Goal: Task Accomplishment & Management: Complete application form

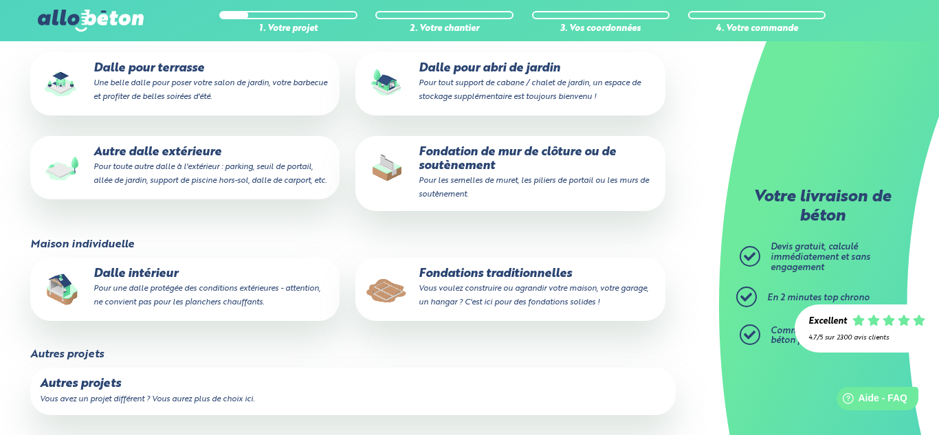
scroll to position [234, 0]
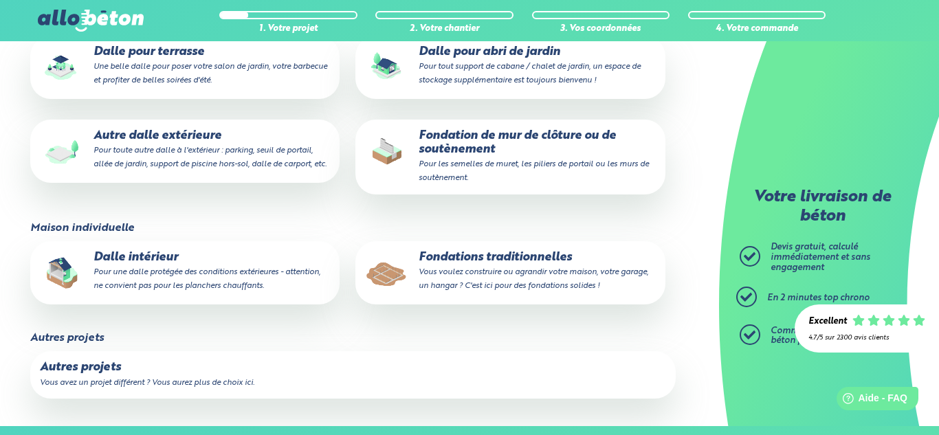
click at [455, 175] on small "Pour les semelles de muret, les piliers de portail ou les murs de soutènement." at bounding box center [534, 171] width 230 height 22
click at [0, 0] on input "Fondation de mur de clôture ou de soutènement Pour les semelles [PERSON_NAME] p…" at bounding box center [0, 0] width 0 height 0
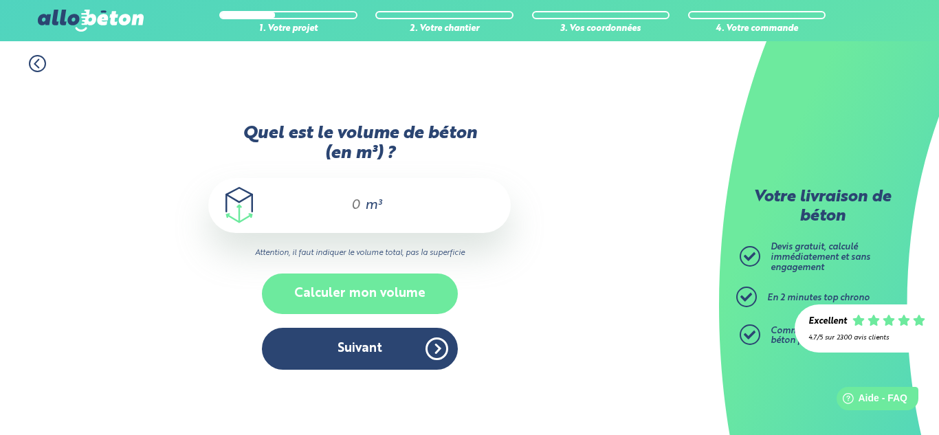
click at [370, 296] on button "Calculer mon volume" at bounding box center [360, 294] width 196 height 41
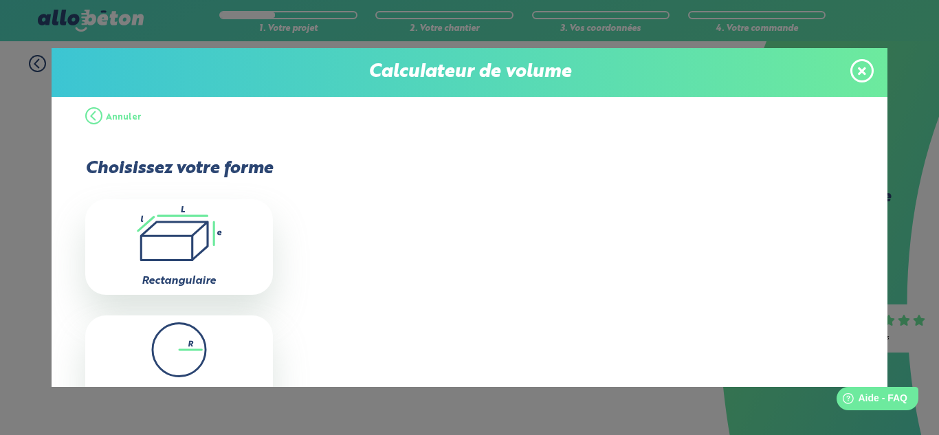
click at [241, 246] on icon ".icon-calc-rectanglea{fill:none;stroke-linecap:round;stroke-width:3px;stroke:#6…" at bounding box center [179, 233] width 174 height 55
type input "0"
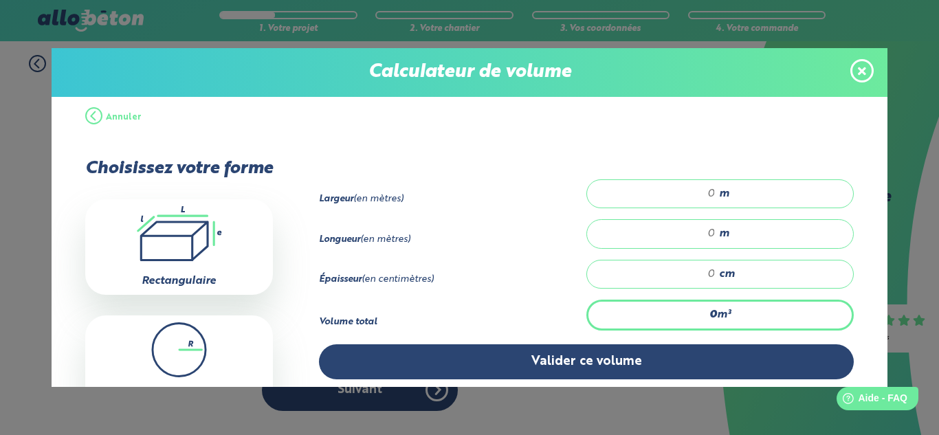
click at [712, 194] on input "number" at bounding box center [658, 194] width 115 height 14
click at [864, 78] on span at bounding box center [861, 70] width 23 height 23
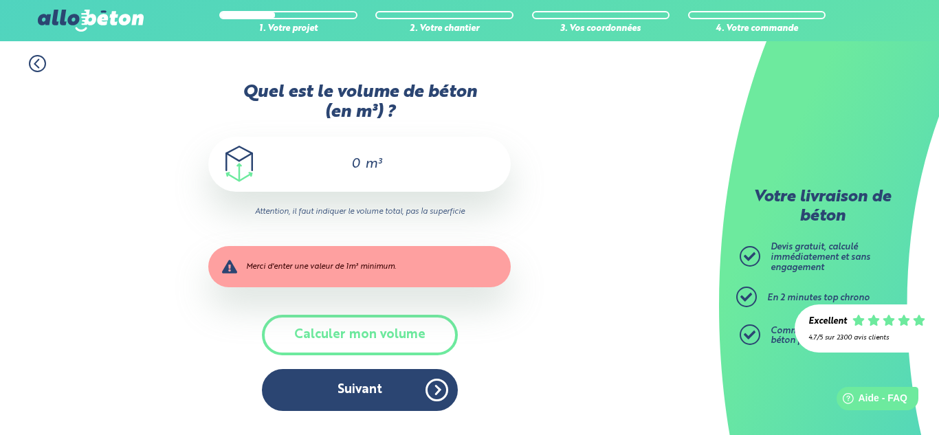
click at [354, 162] on input "0" at bounding box center [349, 164] width 23 height 16
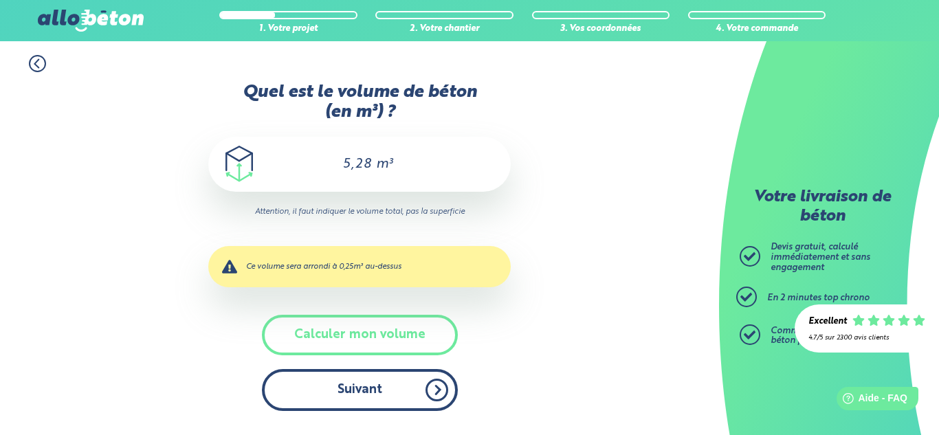
type input "5,28"
click at [397, 401] on button "Suivant" at bounding box center [360, 390] width 196 height 42
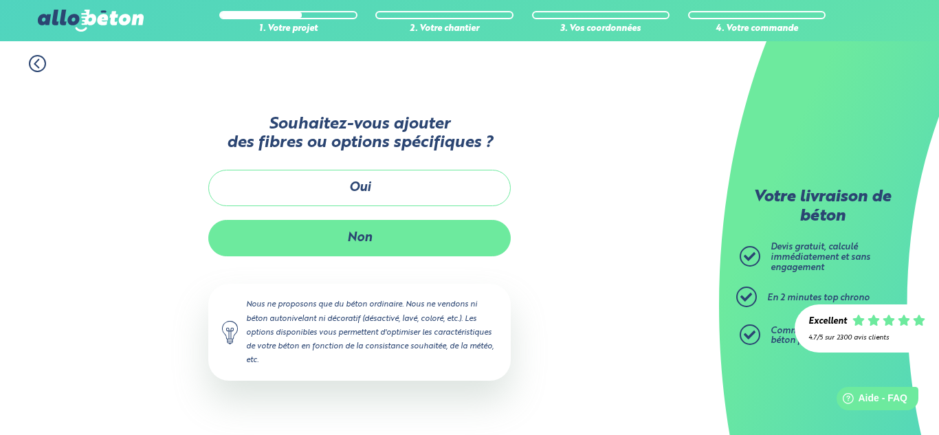
click at [377, 245] on button "Non" at bounding box center [359, 238] width 302 height 36
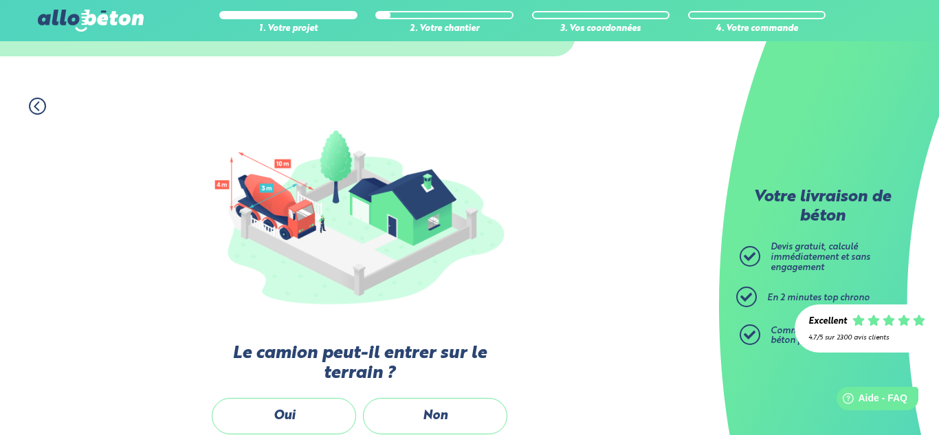
scroll to position [262, 0]
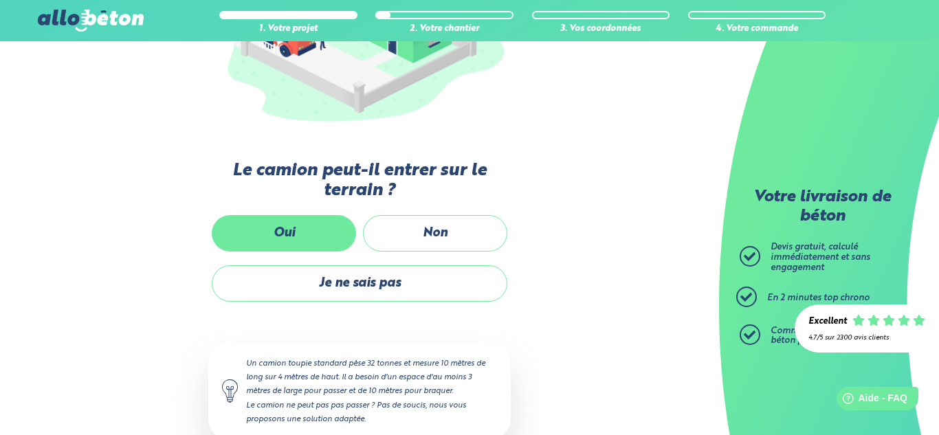
click at [324, 240] on label "Oui" at bounding box center [284, 233] width 144 height 36
click at [0, 0] on input "Oui" at bounding box center [0, 0] width 0 height 0
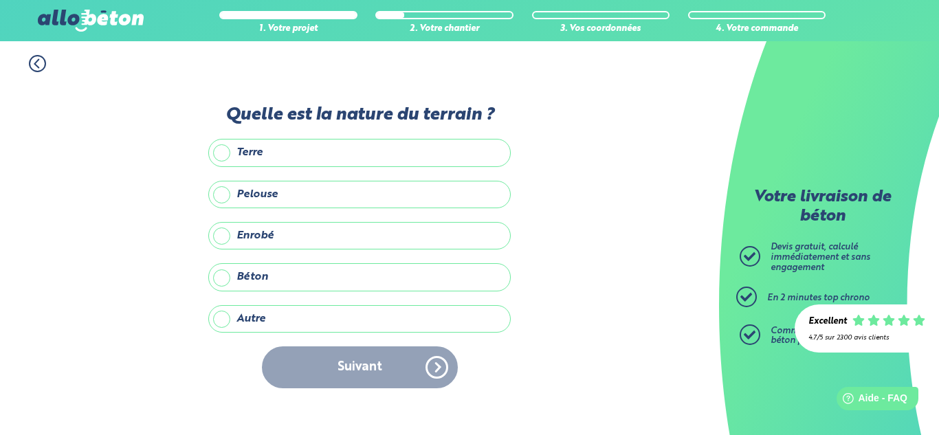
click at [316, 157] on label "Terre" at bounding box center [359, 152] width 302 height 27
click at [0, 0] on input "Terre" at bounding box center [0, 0] width 0 height 0
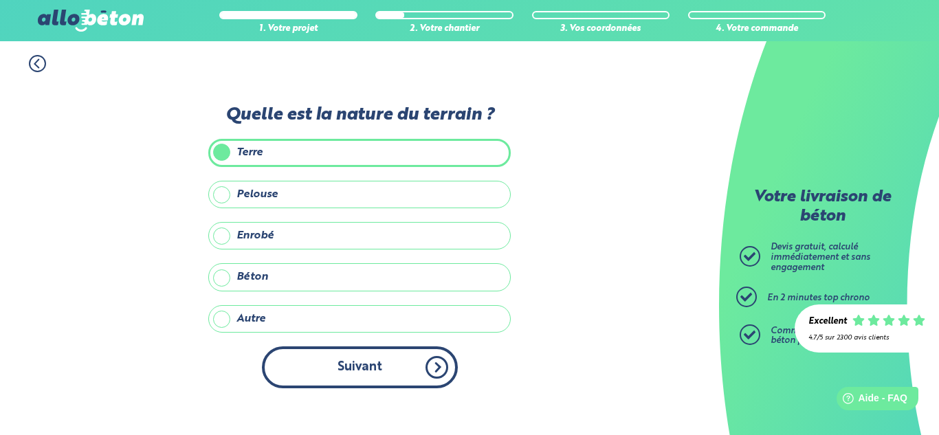
click at [345, 361] on button "Suivant" at bounding box center [360, 367] width 196 height 42
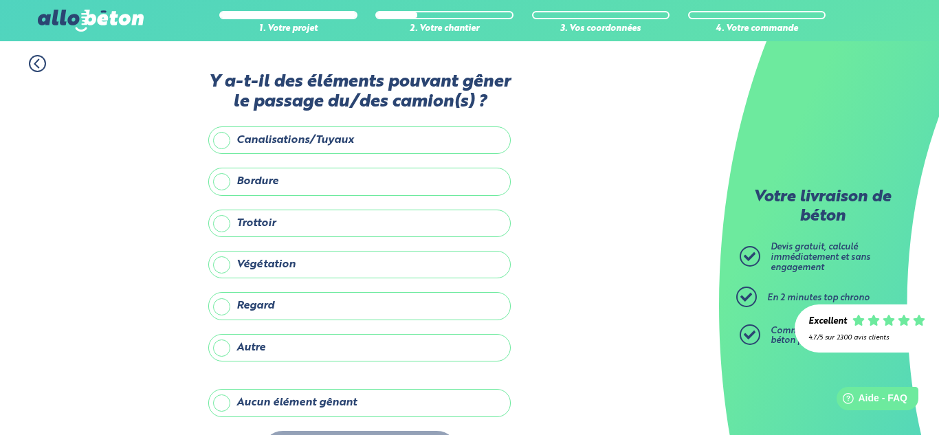
click at [307, 400] on label "Aucun élément gênant" at bounding box center [359, 402] width 302 height 27
click at [0, 0] on input "Aucun élément gênant" at bounding box center [0, 0] width 0 height 0
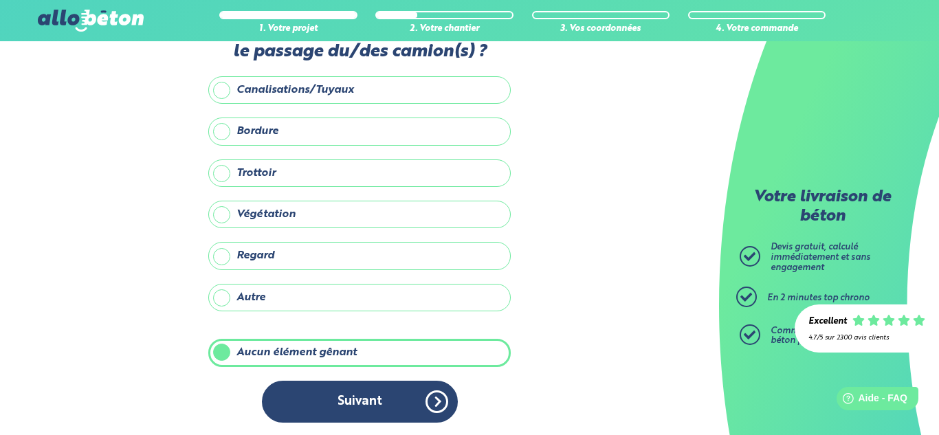
scroll to position [52, 0]
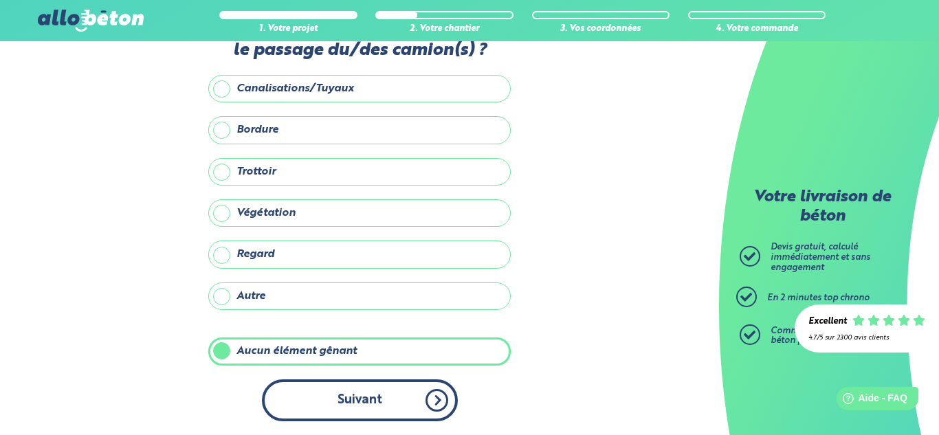
click at [335, 392] on button "Suivant" at bounding box center [360, 400] width 196 height 42
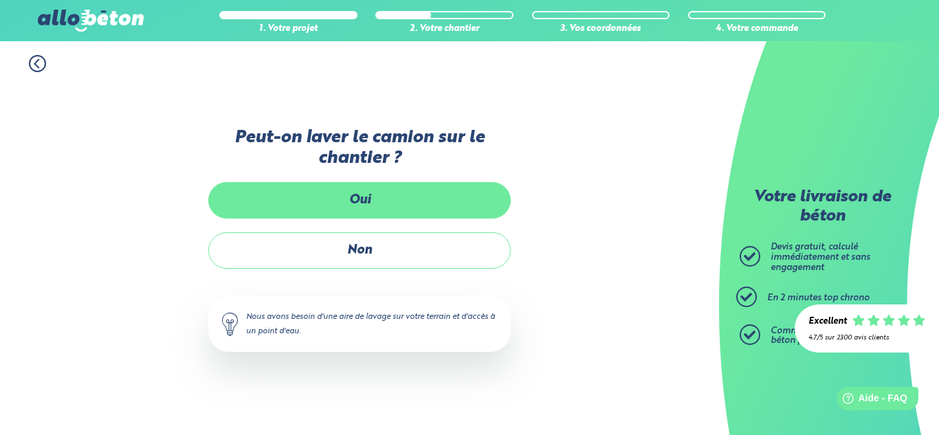
click at [366, 205] on label "Oui" at bounding box center [359, 200] width 302 height 36
click at [0, 0] on input "Oui" at bounding box center [0, 0] width 0 height 0
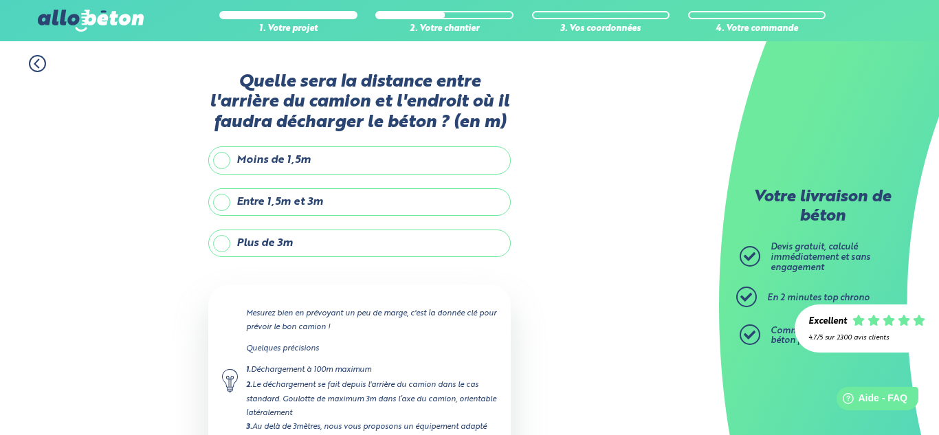
click at [355, 164] on label "Moins de 1,5m" at bounding box center [359, 159] width 302 height 27
click at [0, 0] on input "Moins de 1,5m" at bounding box center [0, 0] width 0 height 0
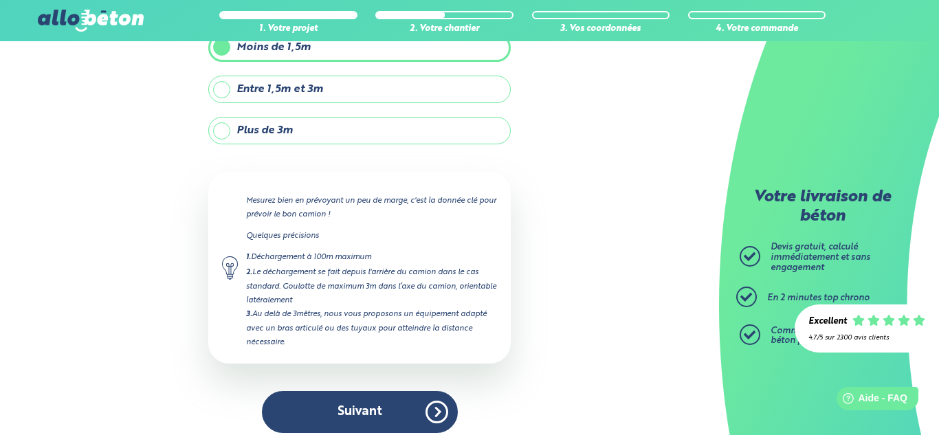
scroll to position [124, 0]
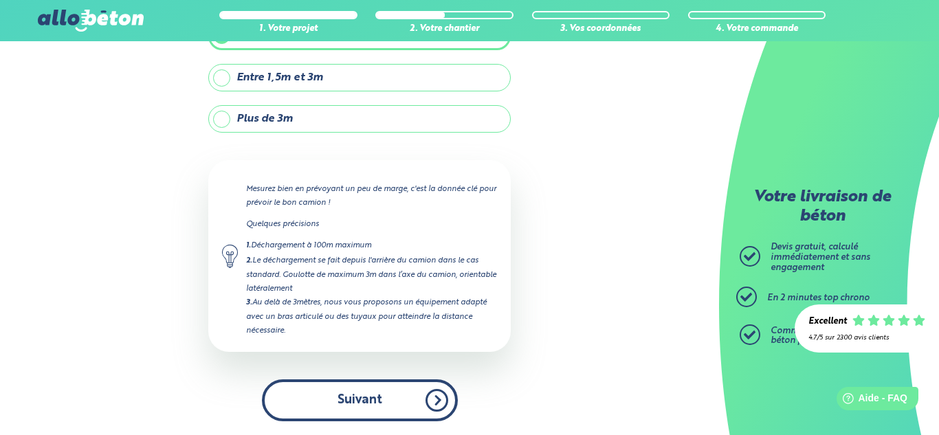
click at [370, 401] on button "Suivant" at bounding box center [360, 400] width 196 height 42
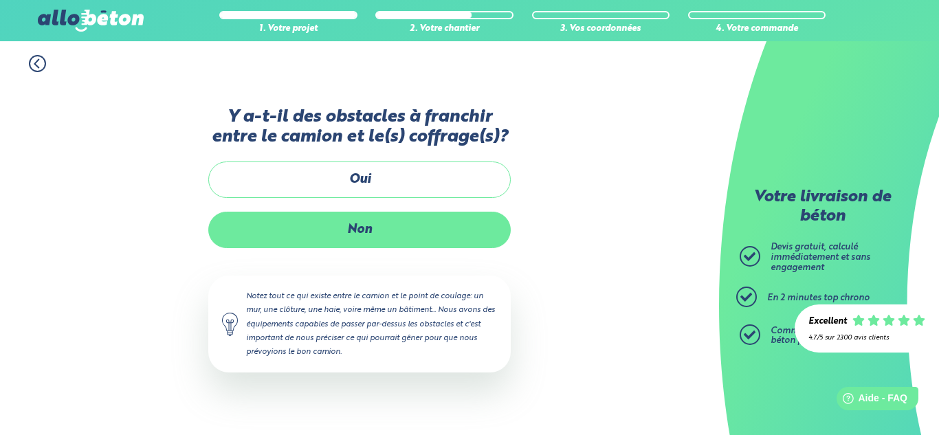
click at [370, 239] on label "Non" at bounding box center [359, 230] width 302 height 36
click at [0, 0] on input "Non" at bounding box center [0, 0] width 0 height 0
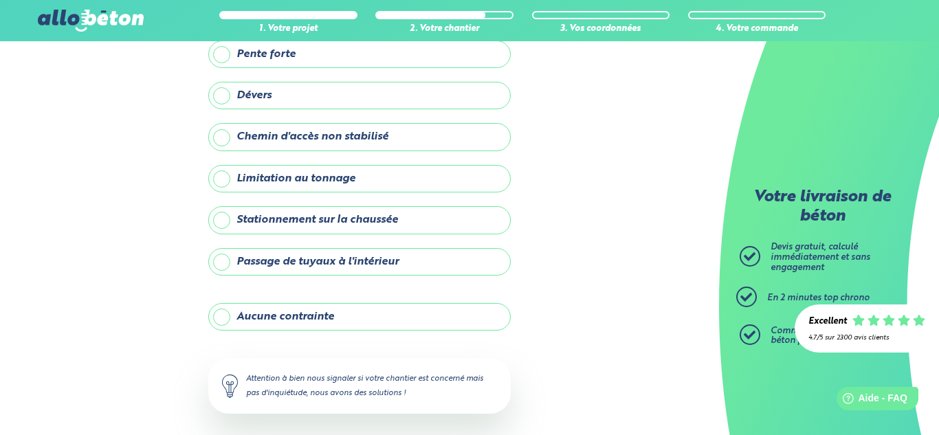
scroll to position [146, 0]
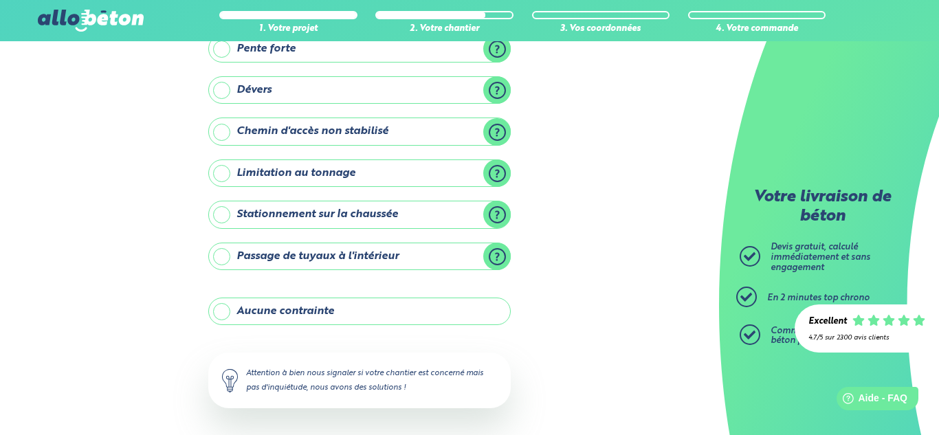
click at [342, 307] on label "Aucune contrainte" at bounding box center [359, 311] width 302 height 27
click at [0, 0] on input "Aucune contrainte" at bounding box center [0, 0] width 0 height 0
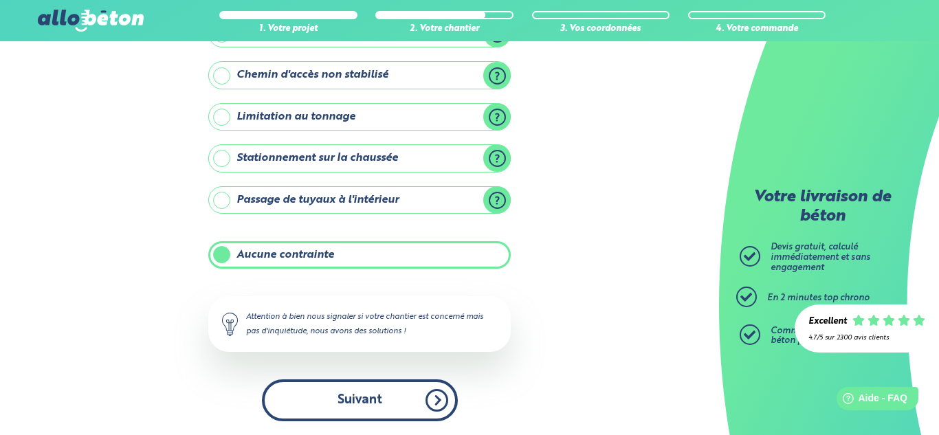
click at [362, 392] on button "Suivant" at bounding box center [360, 400] width 196 height 42
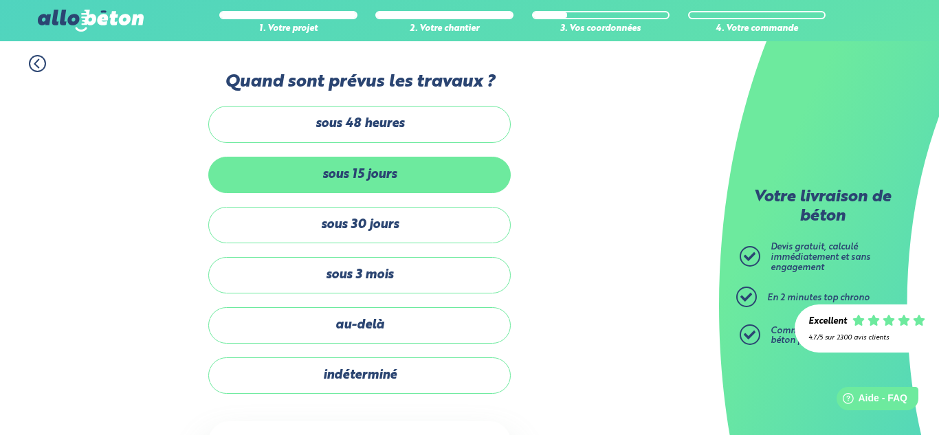
click at [380, 183] on label "sous 15 jours" at bounding box center [359, 175] width 302 height 36
click at [0, 0] on input "sous 15 jours" at bounding box center [0, 0] width 0 height 0
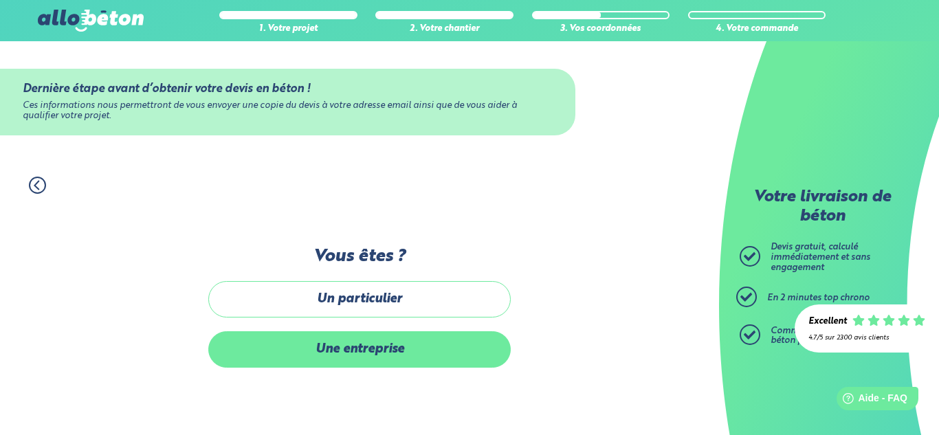
click at [368, 344] on label "Une entreprise" at bounding box center [359, 349] width 302 height 36
click at [0, 0] on input "Une entreprise" at bounding box center [0, 0] width 0 height 0
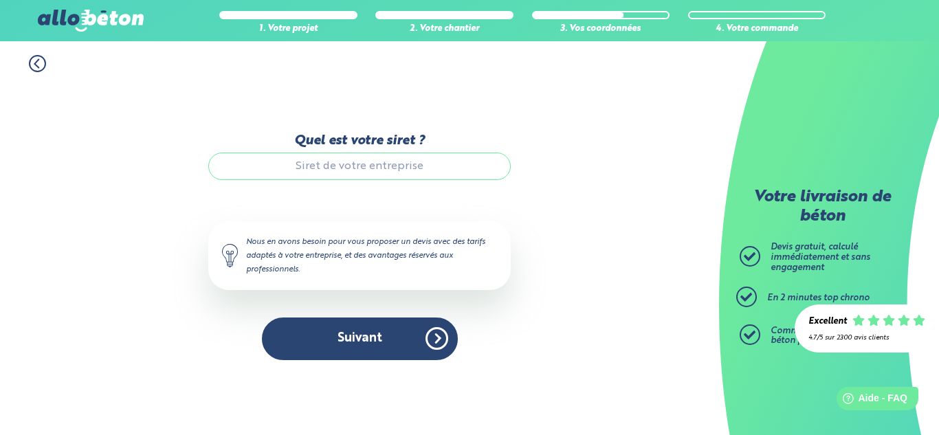
click at [355, 158] on input "Quel est votre siret ?" at bounding box center [359, 166] width 302 height 27
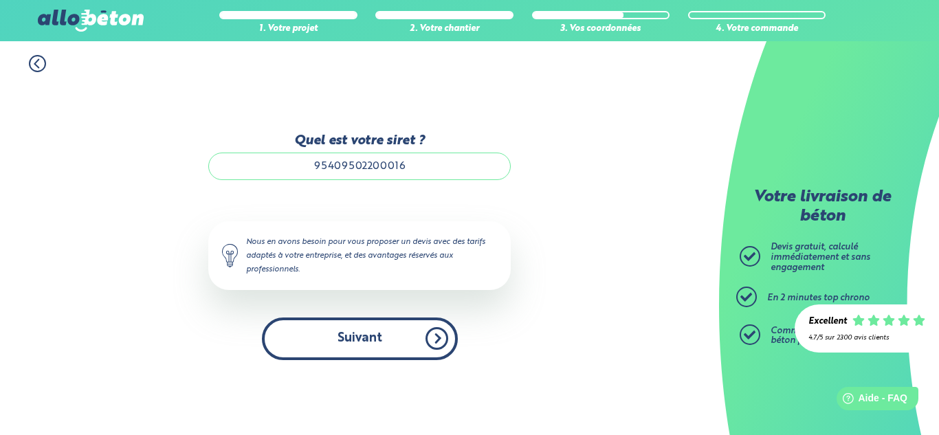
click at [351, 338] on button "Suivant" at bounding box center [360, 339] width 196 height 42
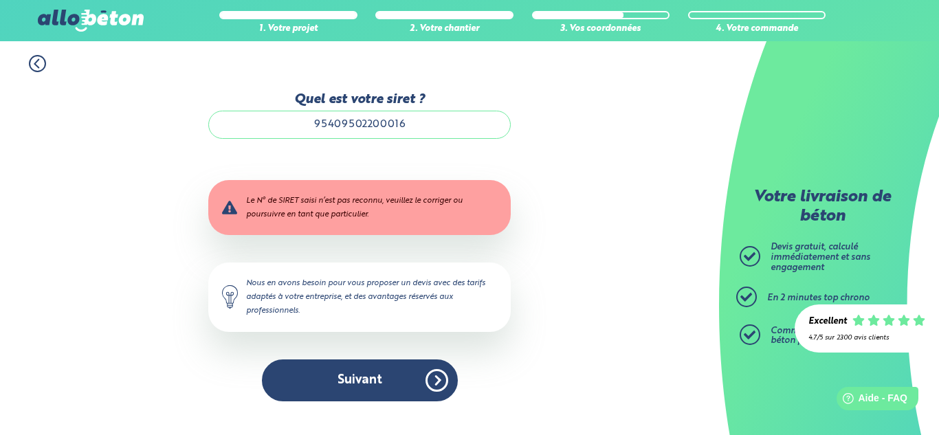
click at [378, 121] on input "95409502200016" at bounding box center [359, 124] width 302 height 27
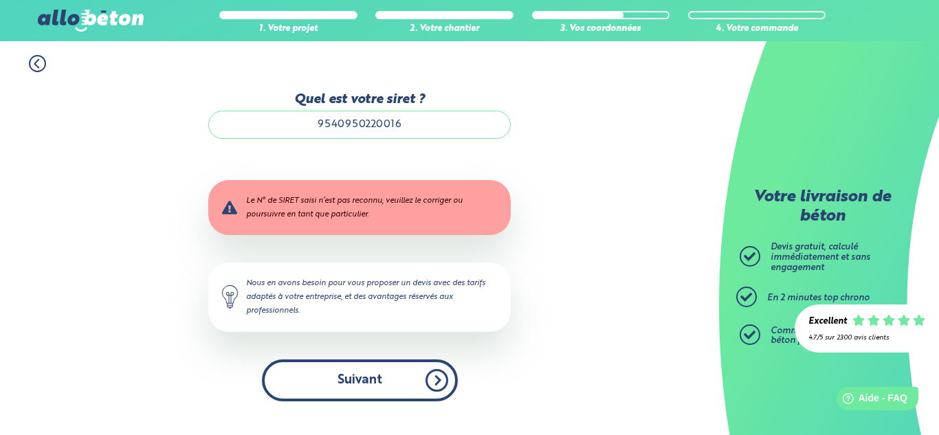
click at [367, 385] on button "Suivant" at bounding box center [360, 380] width 196 height 42
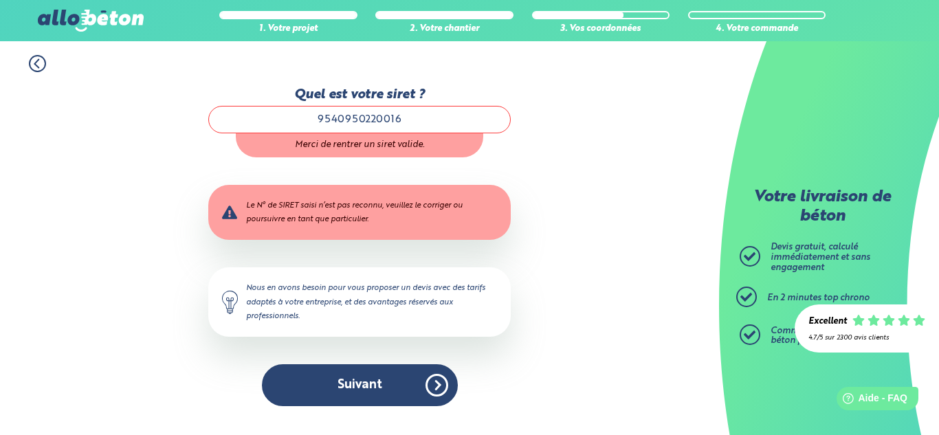
drag, startPoint x: 414, startPoint y: 122, endPoint x: 320, endPoint y: 122, distance: 93.5
click at [320, 122] on input "9540950220016" at bounding box center [359, 119] width 302 height 27
type input "9"
paste input "95409502200016"
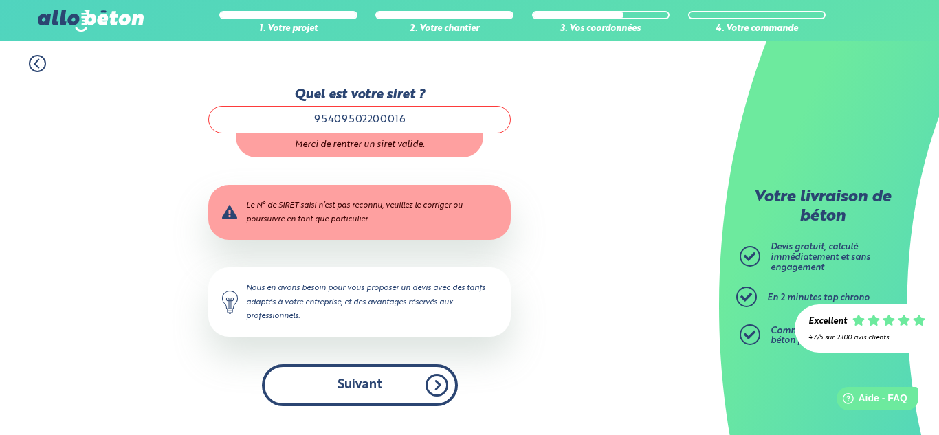
type input "95409502200016"
click at [307, 399] on button "Suivant" at bounding box center [360, 385] width 196 height 42
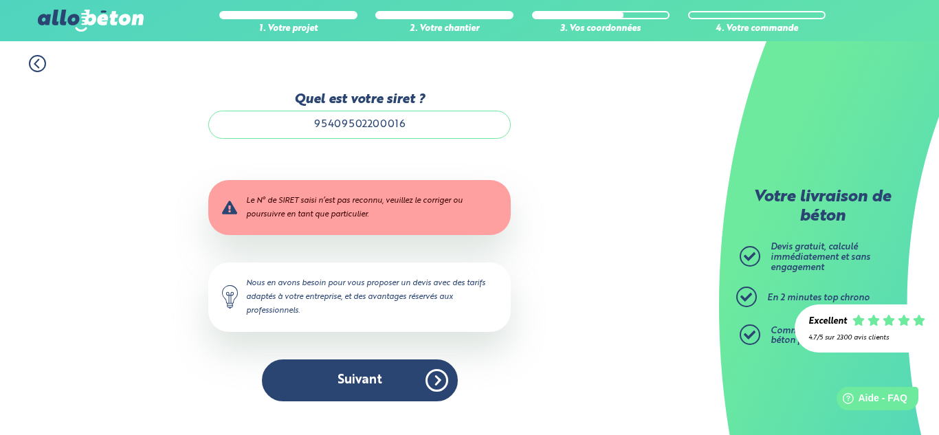
drag, startPoint x: 410, startPoint y: 120, endPoint x: 309, endPoint y: 122, distance: 101.7
click at [309, 122] on input "95409502200016" at bounding box center [359, 124] width 302 height 27
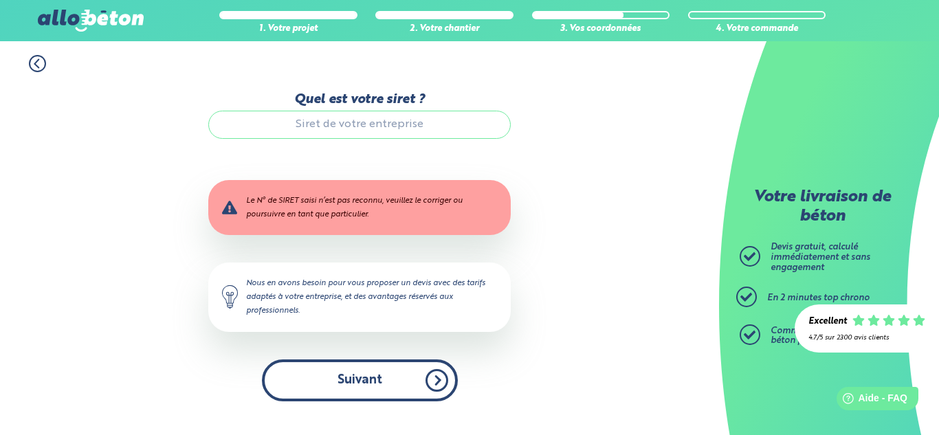
click at [383, 372] on button "Suivant" at bounding box center [360, 380] width 196 height 42
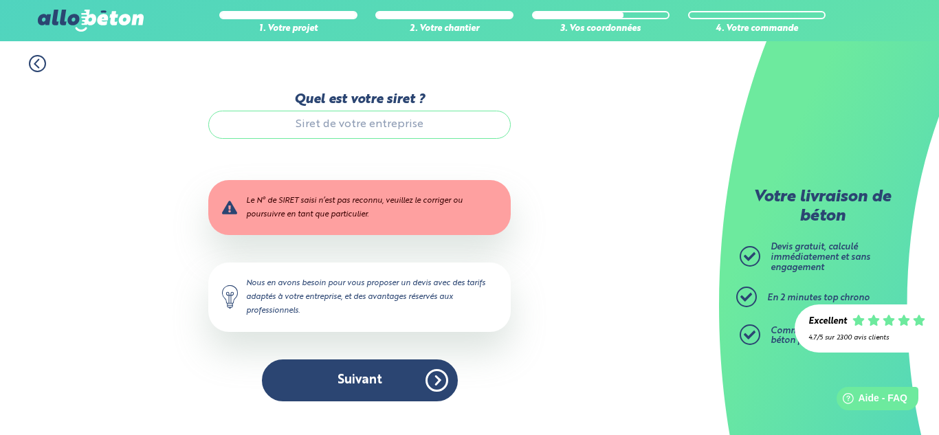
click at [42, 63] on icon at bounding box center [37, 63] width 17 height 17
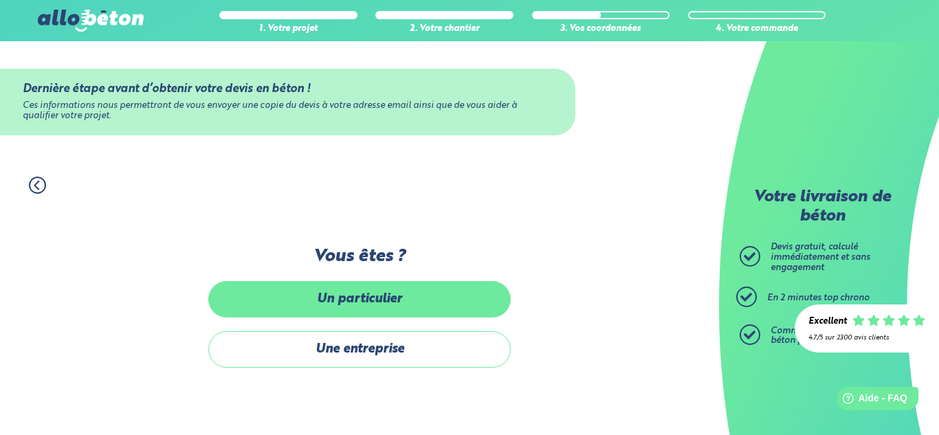
click at [353, 306] on label "Un particulier" at bounding box center [359, 299] width 302 height 36
click at [0, 0] on input "Un particulier" at bounding box center [0, 0] width 0 height 0
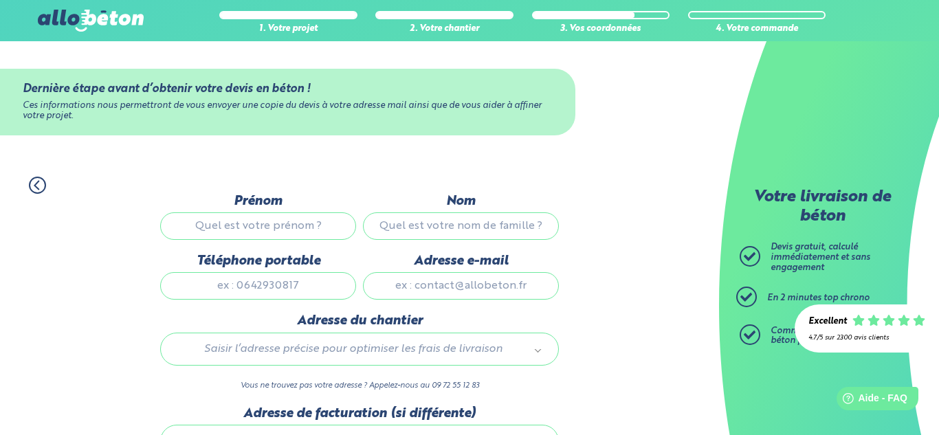
click at [307, 234] on input "Prénom" at bounding box center [258, 225] width 196 height 27
type input "elliot"
type input "extier"
type input "0625703468"
type input "extiere@gmail.com"
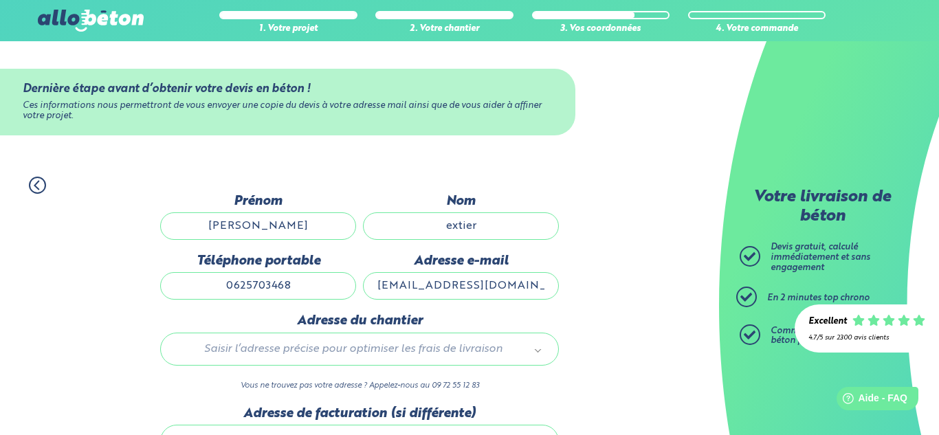
type input "54 Rue en chabotte"
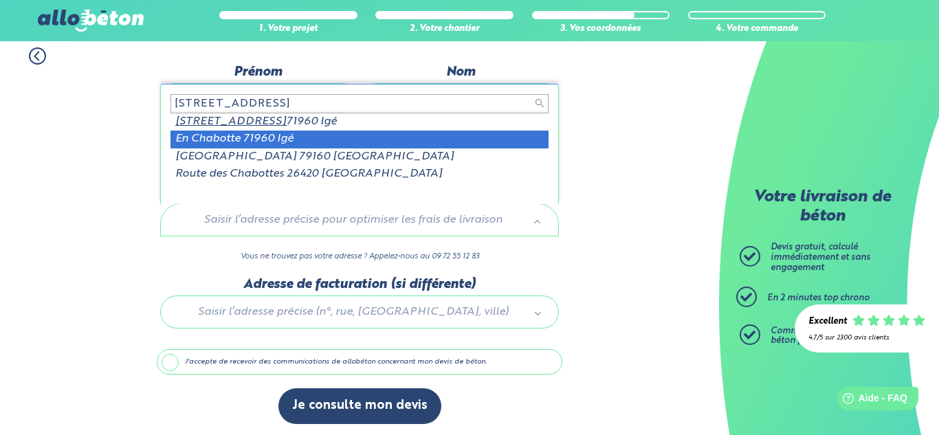
scroll to position [132, 0]
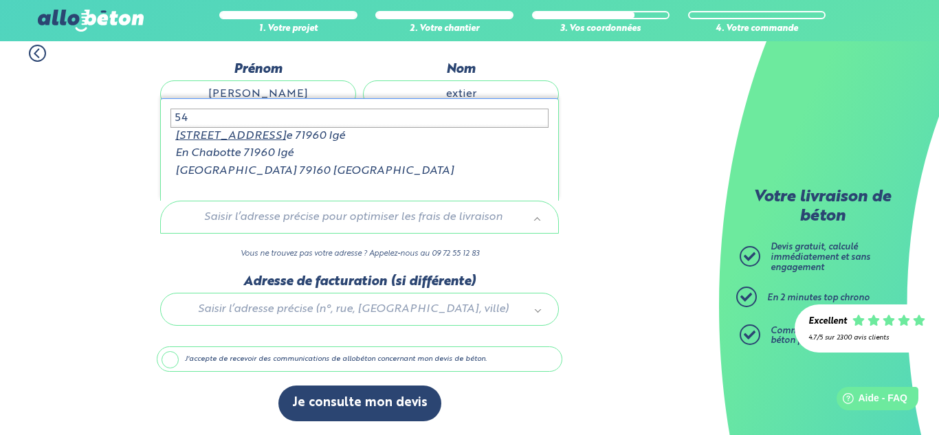
type input "5"
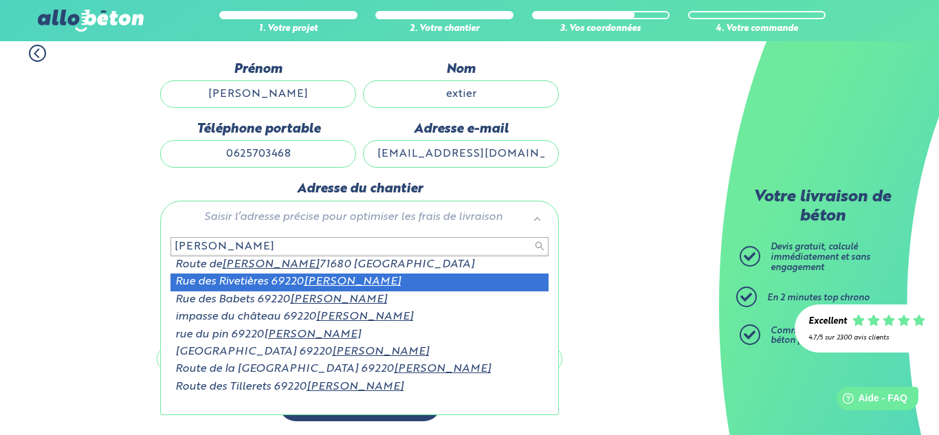
type input "drace"
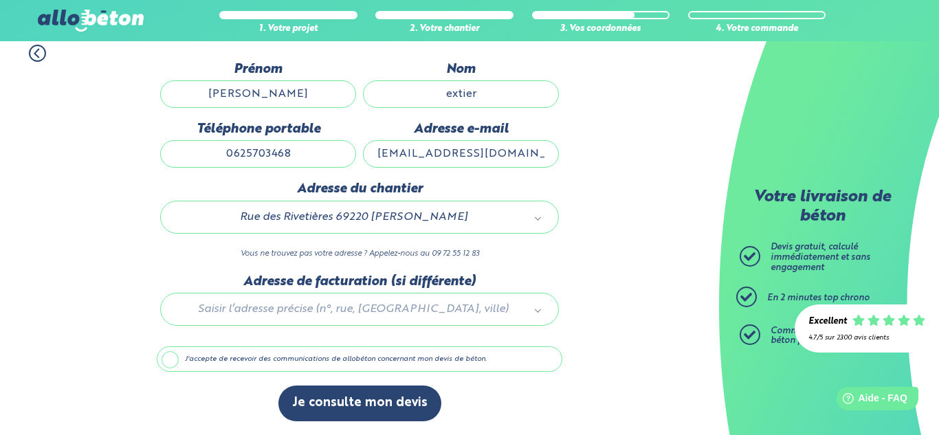
click at [354, 362] on label "J'accepte de recevoir des communications de allobéton concernant mon devis de b…" at bounding box center [359, 359] width 405 height 26
click at [0, 0] on input "J'accepte de recevoir des communications de allobéton concernant mon devis de b…" at bounding box center [0, 0] width 0 height 0
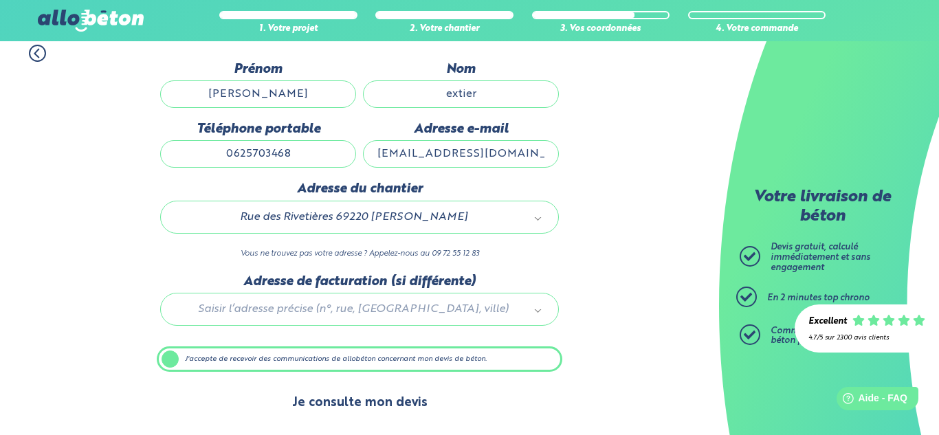
click at [361, 405] on button "Je consulte mon devis" at bounding box center [359, 403] width 163 height 35
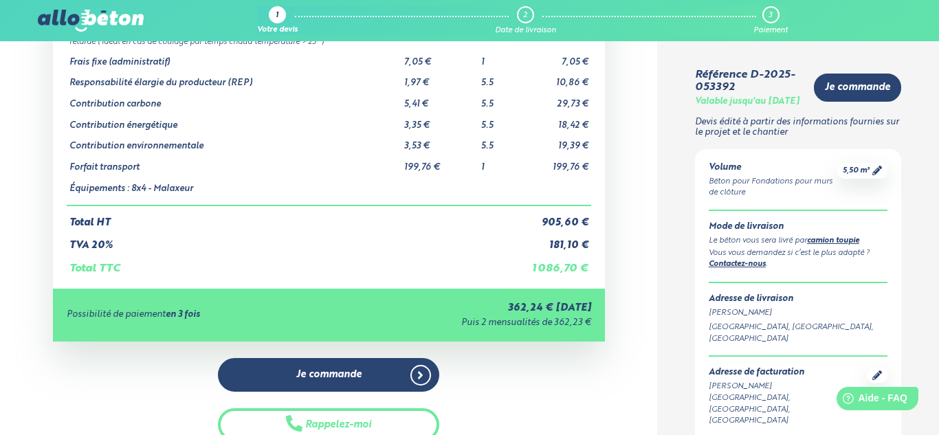
scroll to position [159, 0]
